Goal: Register for event/course

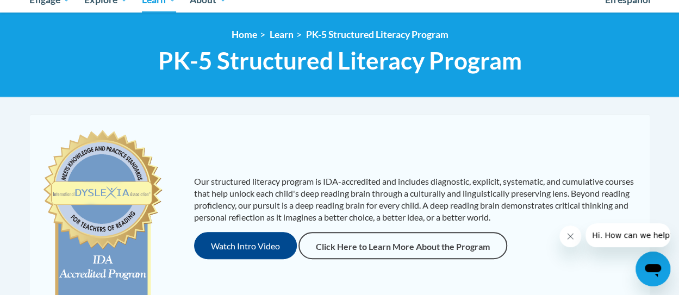
scroll to position [163, 0]
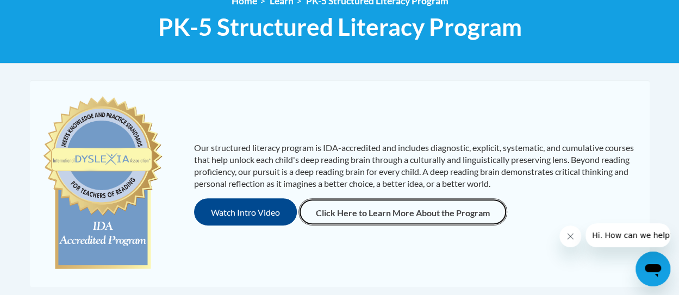
click at [355, 209] on link "Click Here to Learn More About the Program" at bounding box center [402, 211] width 209 height 27
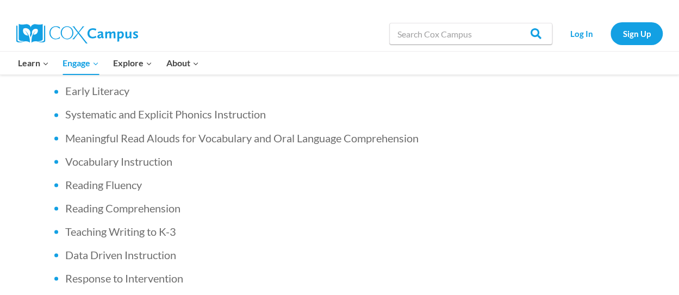
scroll to position [761, 0]
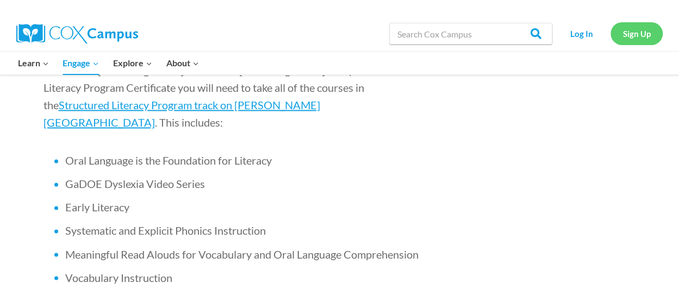
click at [620, 34] on link "Sign Up" at bounding box center [636, 33] width 52 height 22
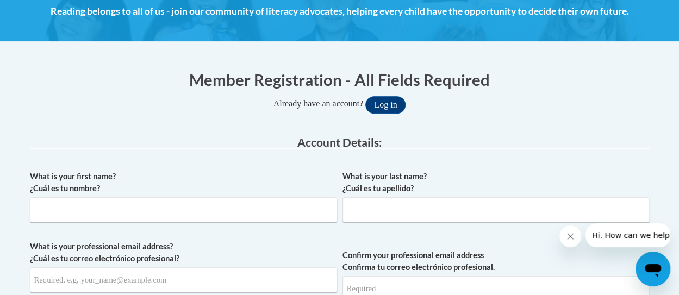
scroll to position [217, 0]
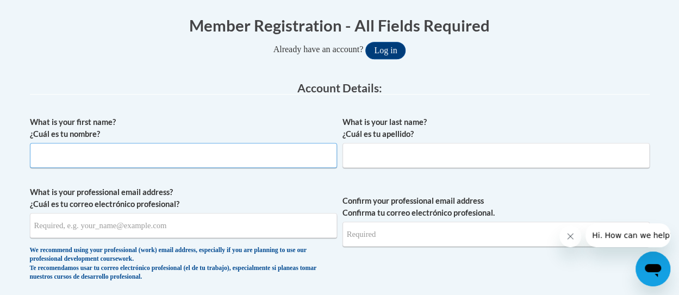
click at [137, 158] on input "What is your first name? ¿Cuál es tu nombre?" at bounding box center [183, 155] width 307 height 25
type input "Megan"
type input "Limpert"
type input "[EMAIL_ADDRESS][DOMAIN_NAME]"
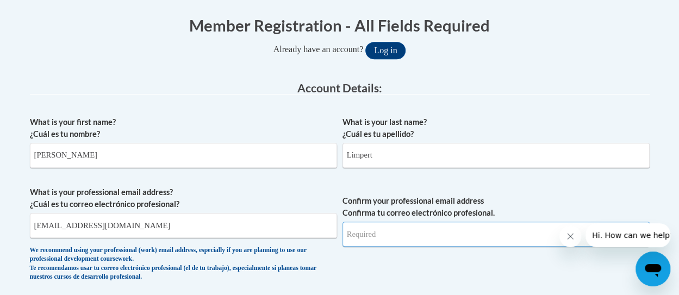
type input "[EMAIL_ADDRESS][DOMAIN_NAME]"
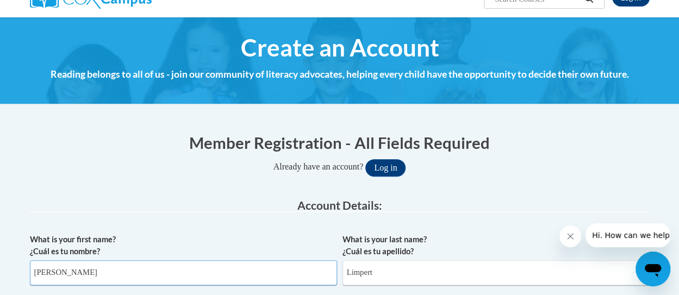
scroll to position [0, 0]
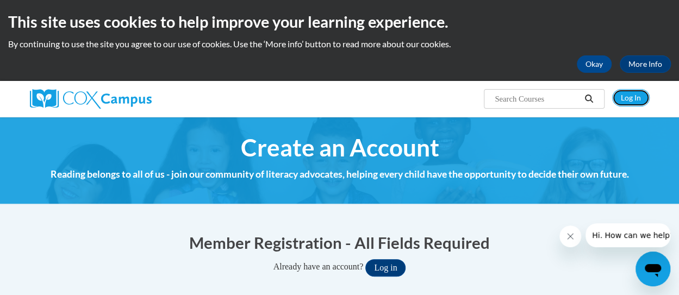
click at [627, 95] on link "Log In" at bounding box center [631, 97] width 38 height 17
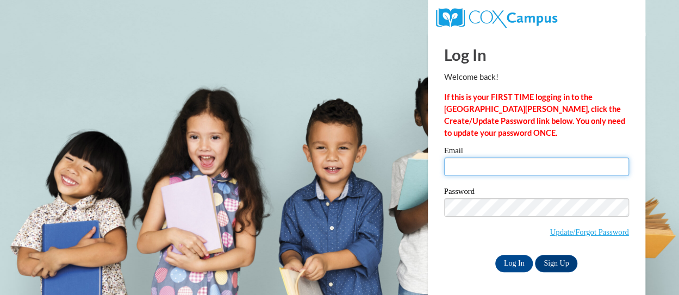
click at [480, 169] on input "Email" at bounding box center [536, 167] width 185 height 18
type input "limpertmegan@rsdmo.org"
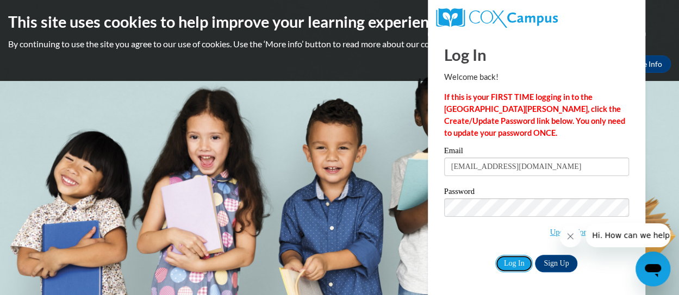
click at [510, 259] on input "Log In" at bounding box center [514, 263] width 38 height 17
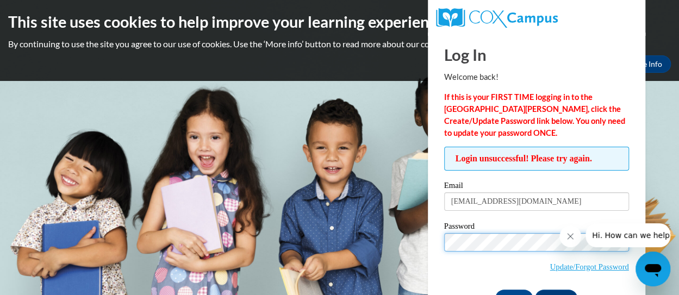
scroll to position [35, 0]
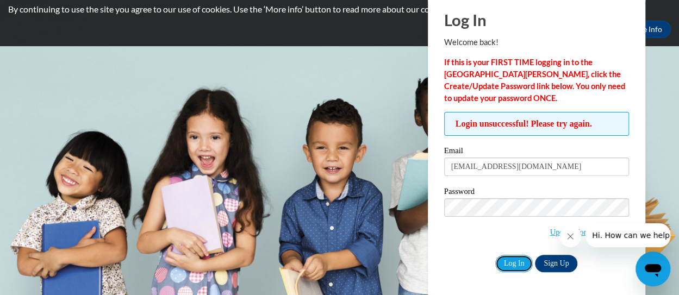
click at [520, 261] on input "Log In" at bounding box center [514, 263] width 38 height 17
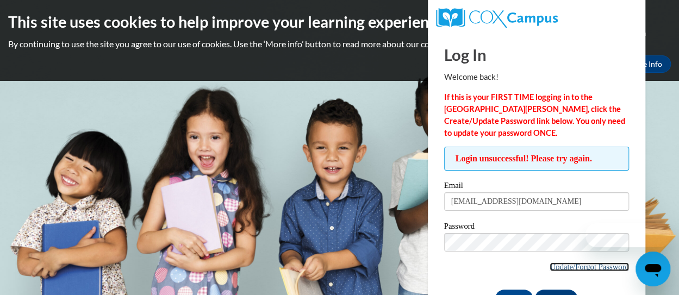
click at [552, 265] on link "Update/Forgot Password" at bounding box center [589, 267] width 79 height 9
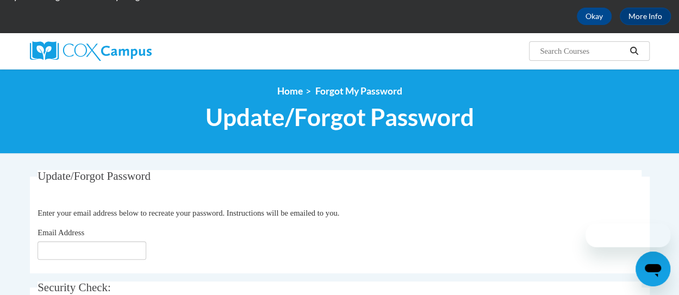
scroll to position [109, 0]
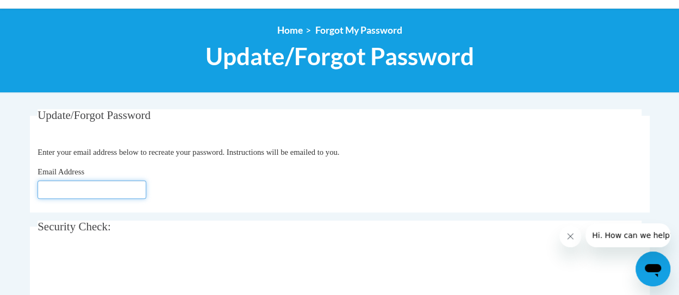
click at [121, 193] on input "Email Address" at bounding box center [92, 189] width 109 height 18
type input "limpertmegan@rsdmo.org"
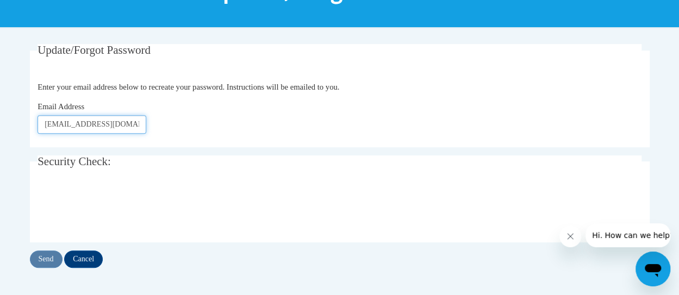
scroll to position [272, 0]
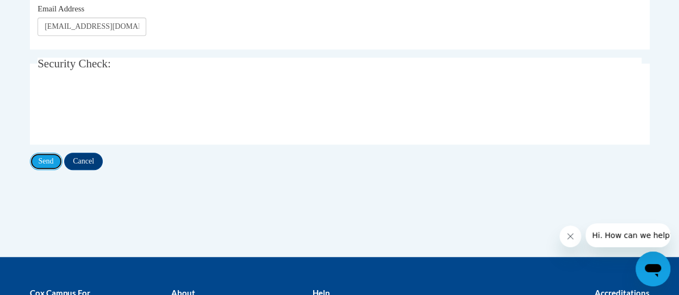
click at [49, 163] on input "Send" at bounding box center [46, 161] width 33 height 17
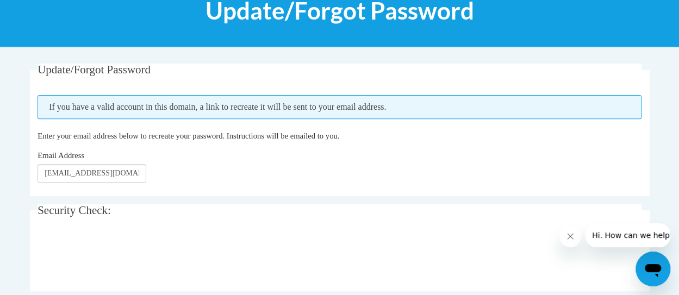
scroll to position [217, 0]
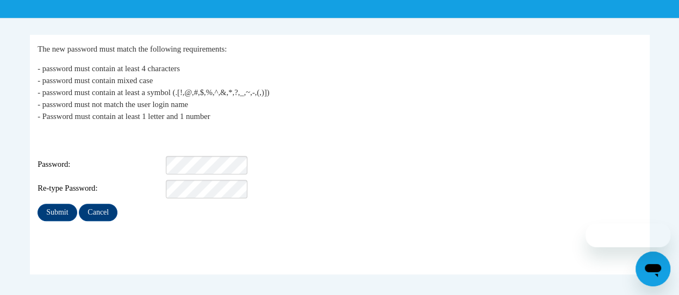
scroll to position [217, 0]
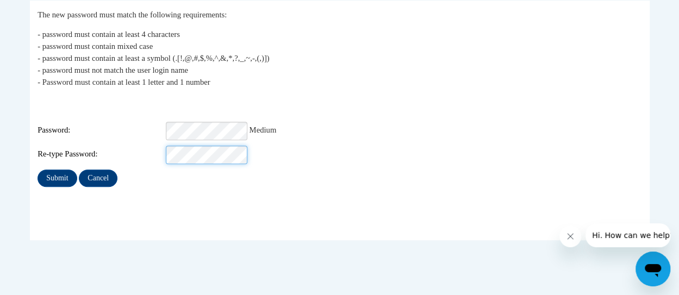
click at [38, 170] on input "Submit" at bounding box center [57, 178] width 39 height 17
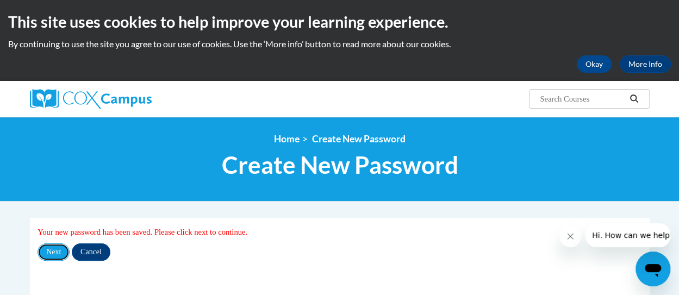
click at [58, 246] on input "Next" at bounding box center [54, 252] width 32 height 17
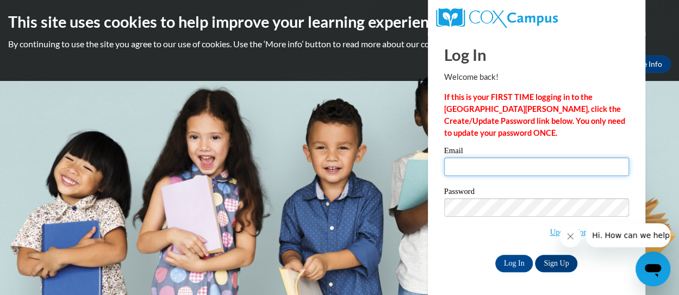
type input "[EMAIL_ADDRESS][DOMAIN_NAME]"
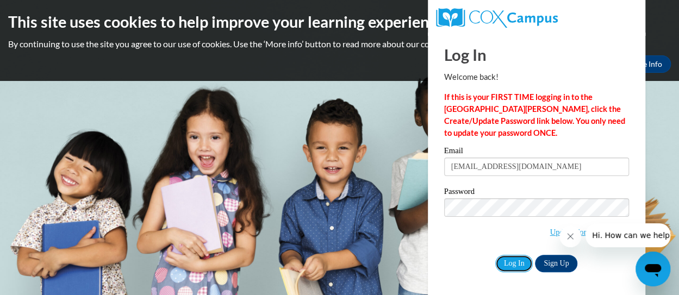
click at [516, 260] on input "Log In" at bounding box center [514, 263] width 38 height 17
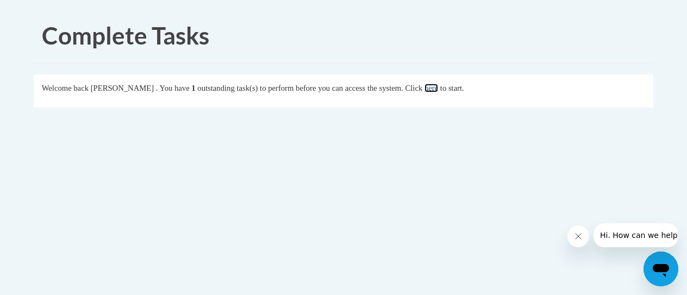
click at [438, 89] on link "here" at bounding box center [432, 88] width 14 height 9
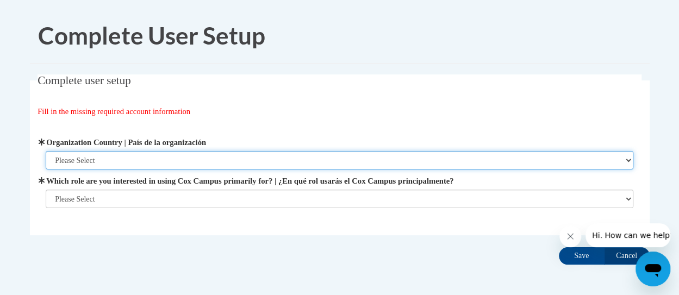
click at [86, 158] on select "Please Select [GEOGRAPHIC_DATA] | [GEOGRAPHIC_DATA] Outside of [GEOGRAPHIC_DATA…" at bounding box center [340, 160] width 588 height 18
select select "ad49bcad-a171-4b2e-b99c-48b446064914"
click at [46, 151] on select "Please Select [GEOGRAPHIC_DATA] | [GEOGRAPHIC_DATA] Outside of [GEOGRAPHIC_DATA…" at bounding box center [340, 160] width 588 height 18
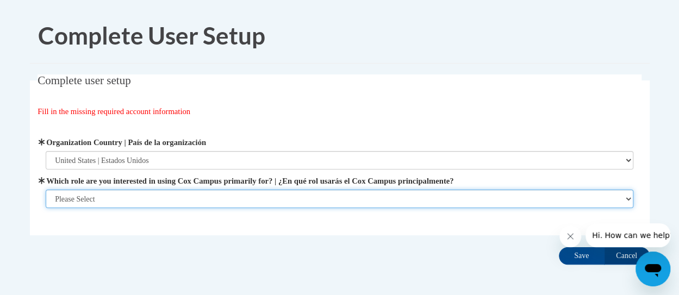
click at [108, 198] on select "Please Select College/University | Colegio/Universidad Community/Nonprofit Part…" at bounding box center [340, 199] width 588 height 18
select select "fbf2d438-af2f-41f8-98f1-81c410e29de3"
click at [46, 208] on select "Please Select College/University | Colegio/Universidad Community/Nonprofit Part…" at bounding box center [340, 199] width 588 height 18
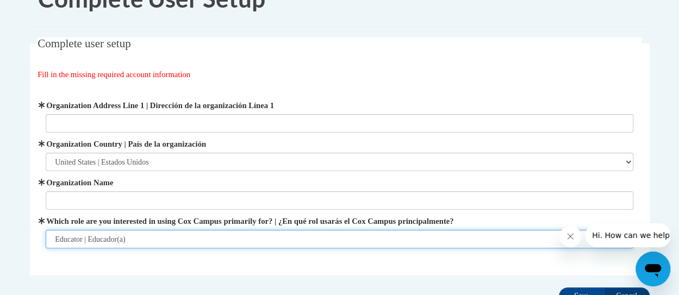
scroll to position [54, 0]
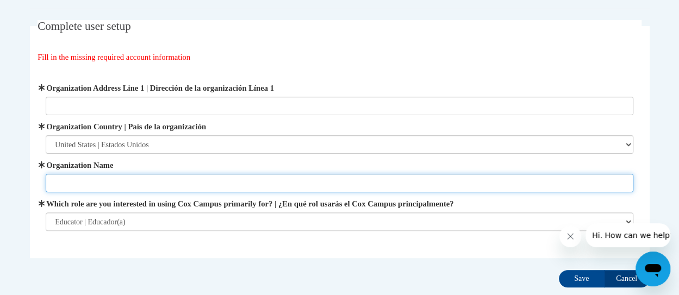
click at [129, 181] on input "Organization Name" at bounding box center [340, 183] width 588 height 18
type input "[GEOGRAPHIC_DATA]"
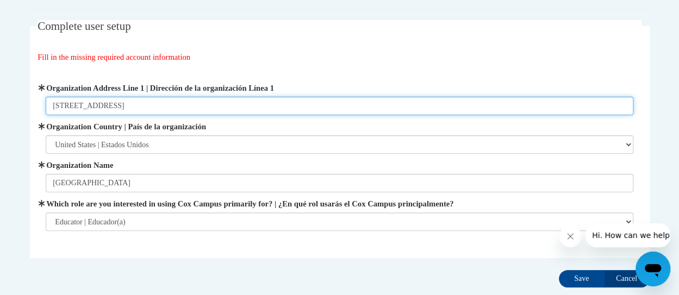
click at [136, 106] on input "400 Jefferson Ave" at bounding box center [340, 106] width 588 height 18
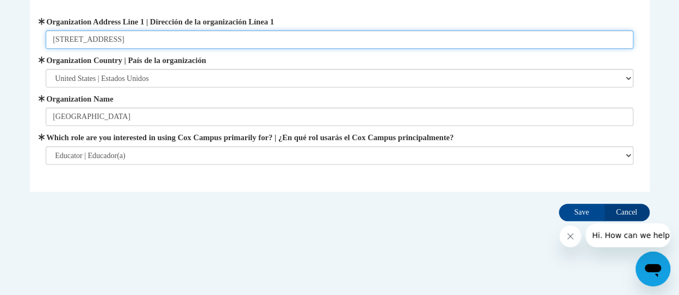
scroll to position [123, 0]
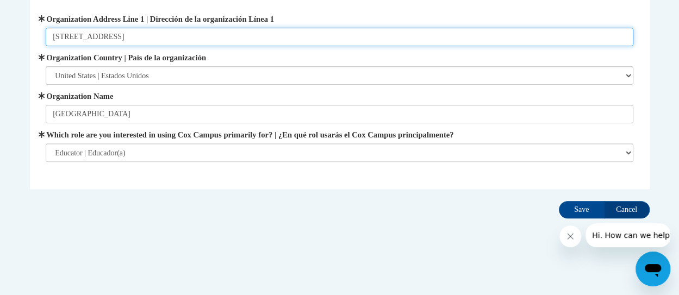
type input "[STREET_ADDRESS]"
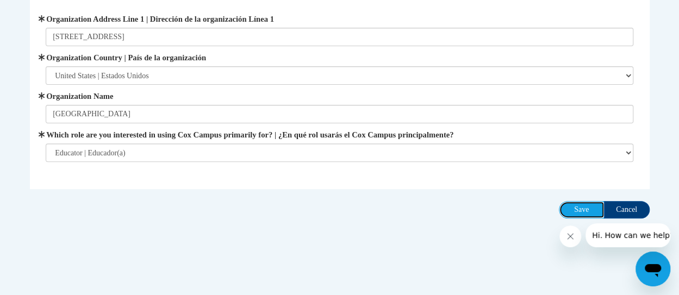
click at [570, 205] on input "Save" at bounding box center [582, 209] width 46 height 17
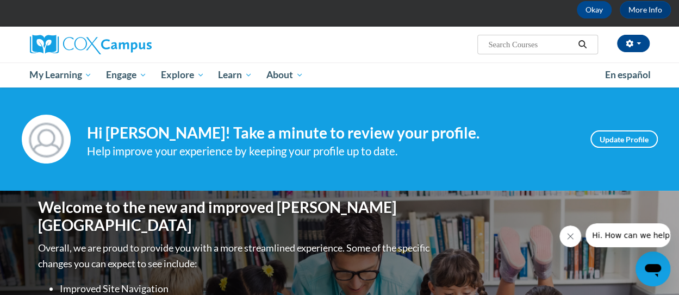
scroll to position [109, 0]
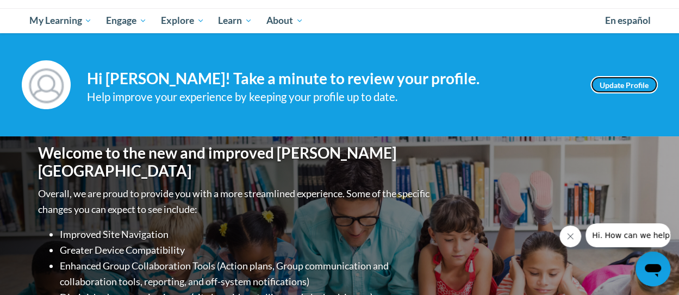
click at [607, 86] on link "Update Profile" at bounding box center [623, 84] width 67 height 17
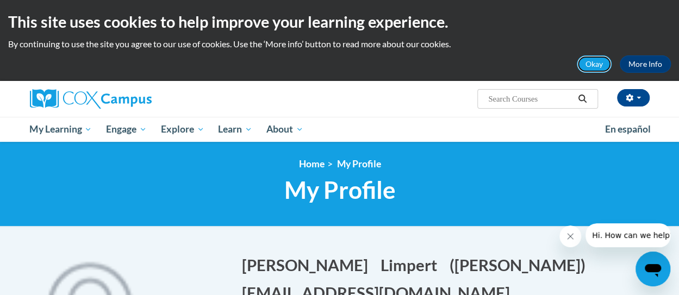
click at [604, 66] on button "Okay" at bounding box center [594, 63] width 35 height 17
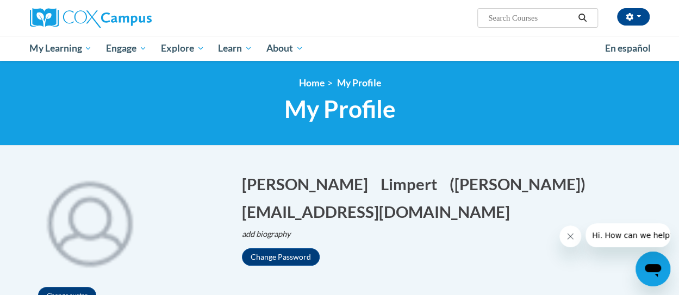
click at [65, 50] on span "My Learning" at bounding box center [60, 48] width 63 height 13
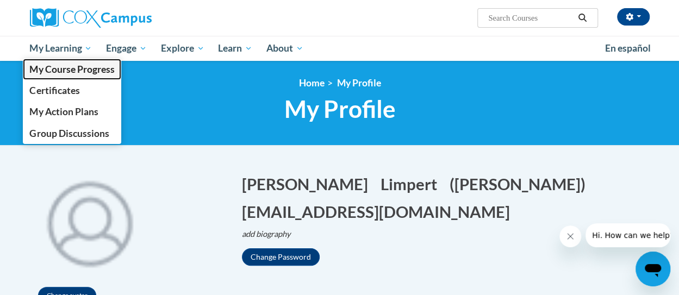
click at [70, 70] on span "My Course Progress" at bounding box center [71, 69] width 85 height 11
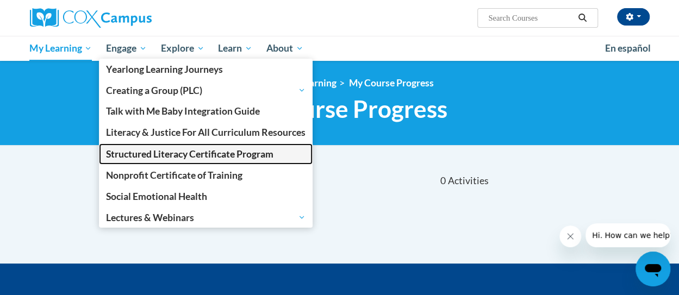
click at [153, 152] on span "Structured Literacy Certificate Program" at bounding box center [189, 153] width 167 height 11
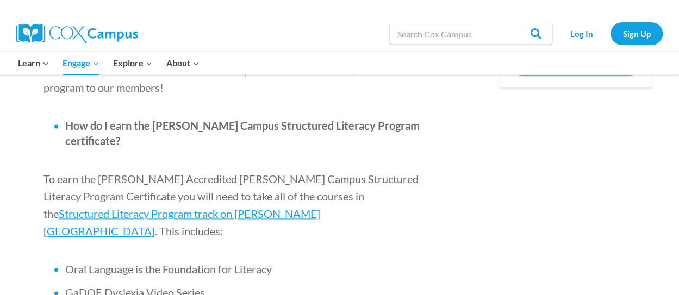
scroll to position [652, 0]
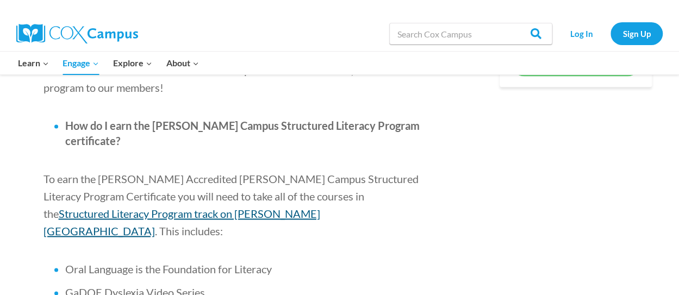
click at [270, 207] on span "Structured Literacy Program track on [PERSON_NAME][GEOGRAPHIC_DATA]" at bounding box center [181, 222] width 277 height 30
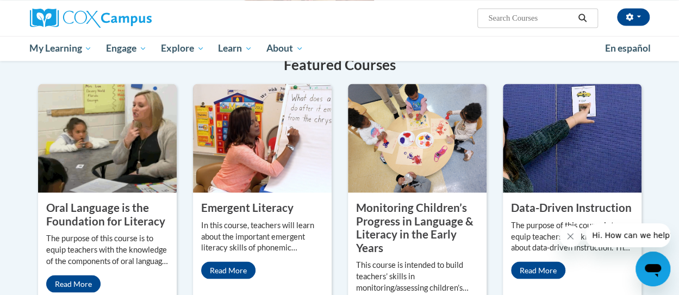
scroll to position [924, 0]
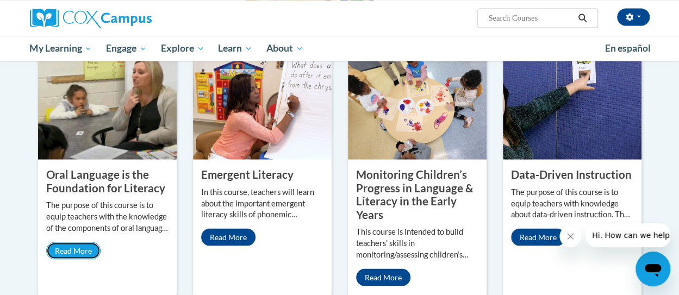
click at [84, 242] on link "Read More" at bounding box center [73, 250] width 54 height 17
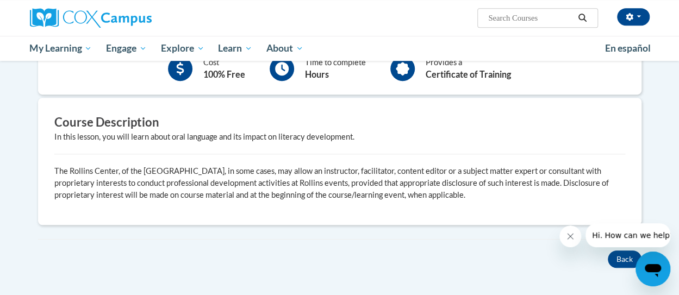
scroll to position [217, 0]
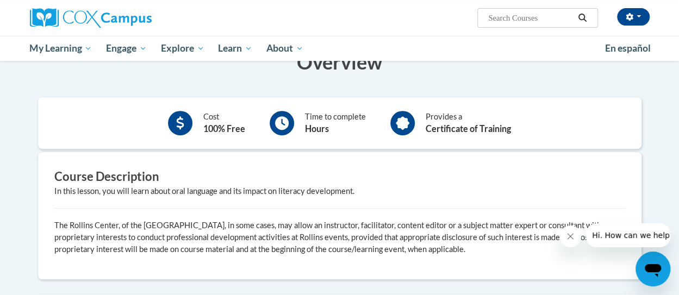
drag, startPoint x: 284, startPoint y: 129, endPoint x: 336, endPoint y: 129, distance: 51.6
click at [287, 129] on div at bounding box center [282, 123] width 24 height 24
click at [410, 121] on div at bounding box center [402, 123] width 24 height 24
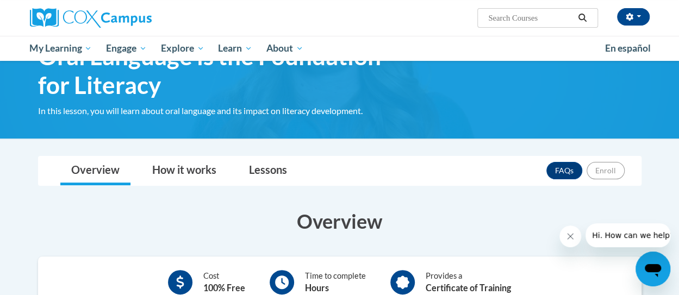
scroll to position [54, 0]
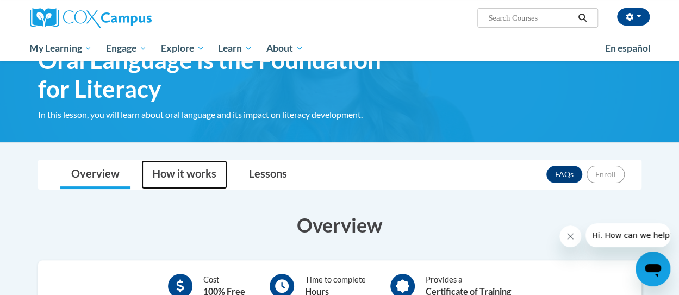
click at [197, 169] on link "How it works" at bounding box center [184, 174] width 86 height 29
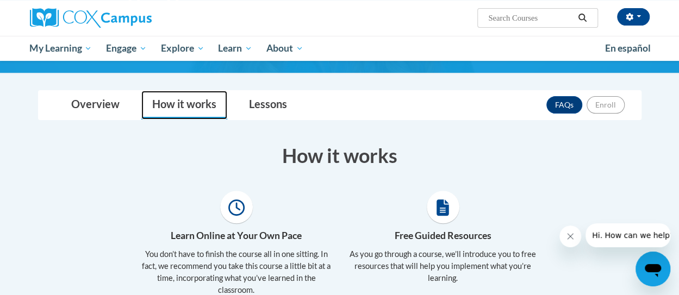
scroll to position [109, 0]
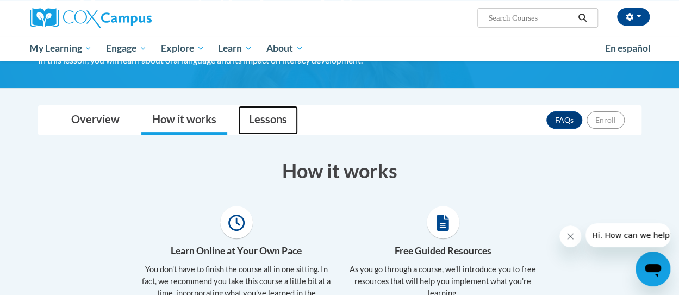
click at [262, 124] on link "Lessons" at bounding box center [268, 120] width 60 height 29
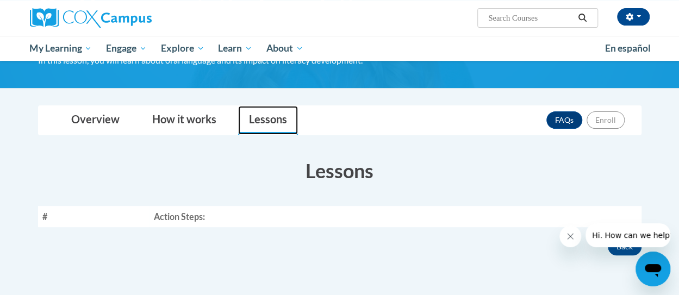
scroll to position [163, 0]
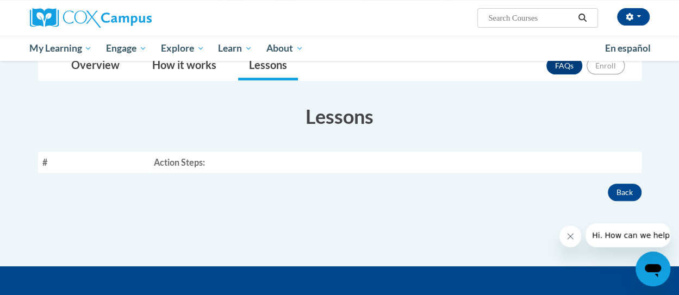
click at [198, 159] on th "Action Steps:" at bounding box center [394, 162] width 491 height 21
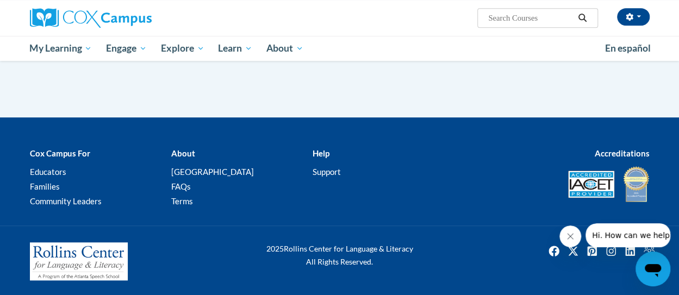
scroll to position [149, 0]
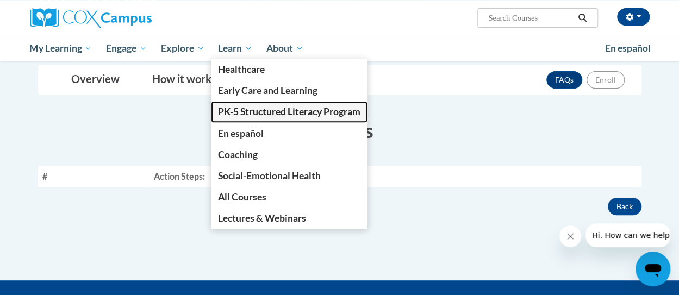
click at [242, 114] on span "PK-5 Structured Literacy Program" at bounding box center [289, 111] width 142 height 11
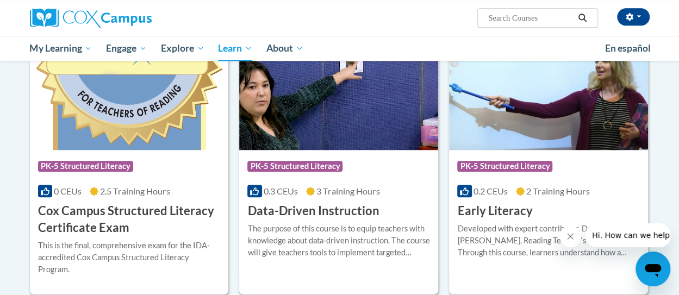
scroll to position [380, 0]
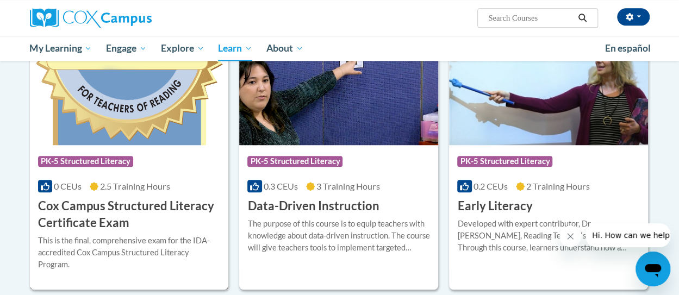
click at [84, 156] on span "PK-5 Structured Literacy" at bounding box center [85, 161] width 95 height 11
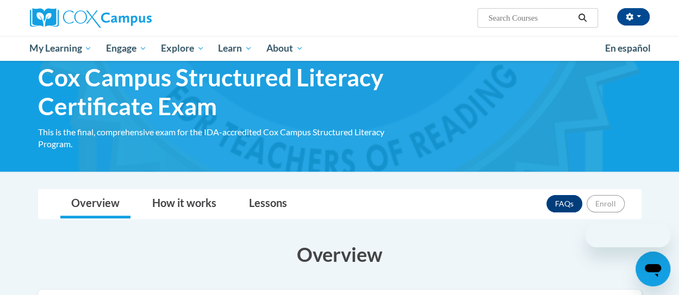
scroll to position [54, 0]
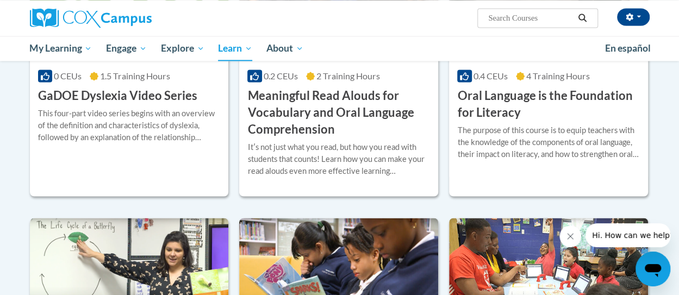
scroll to position [659, 0]
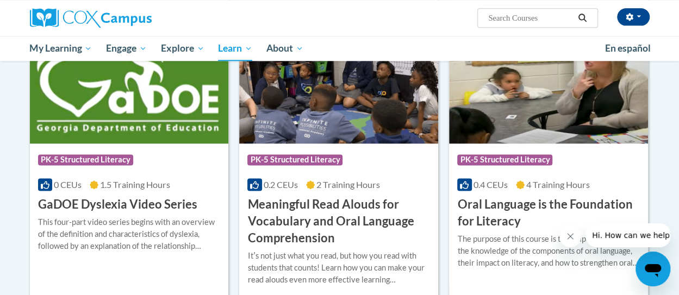
click at [492, 211] on h3 "Oral Language is the Foundation for Literacy" at bounding box center [548, 213] width 183 height 34
